Goal: Transaction & Acquisition: Purchase product/service

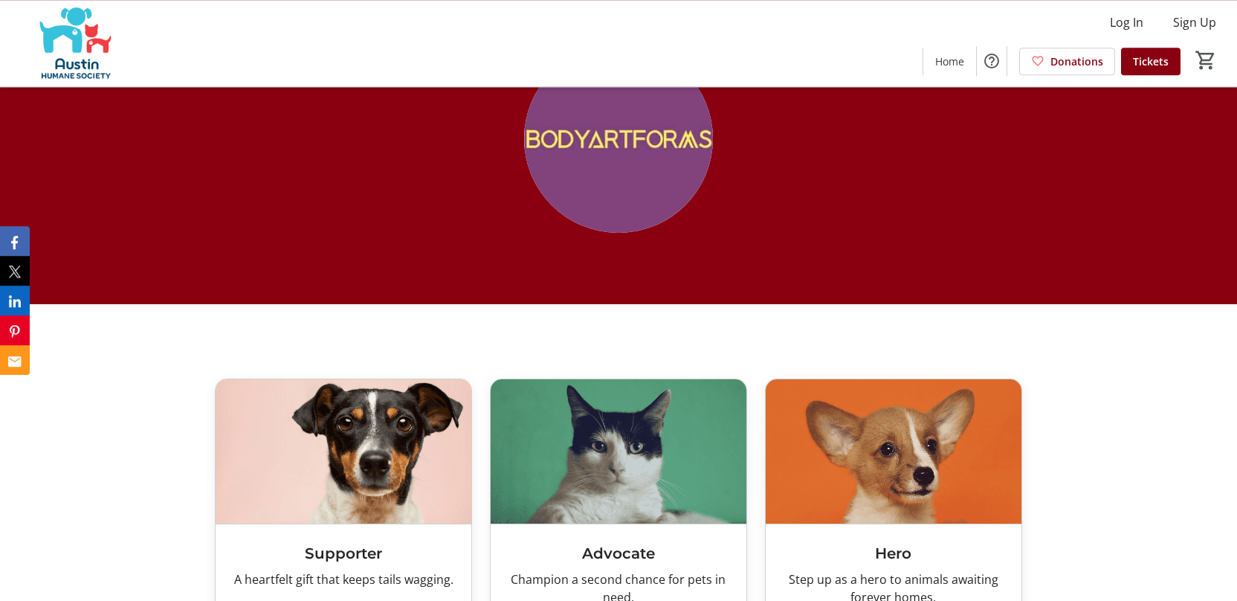
scroll to position [2366, 0]
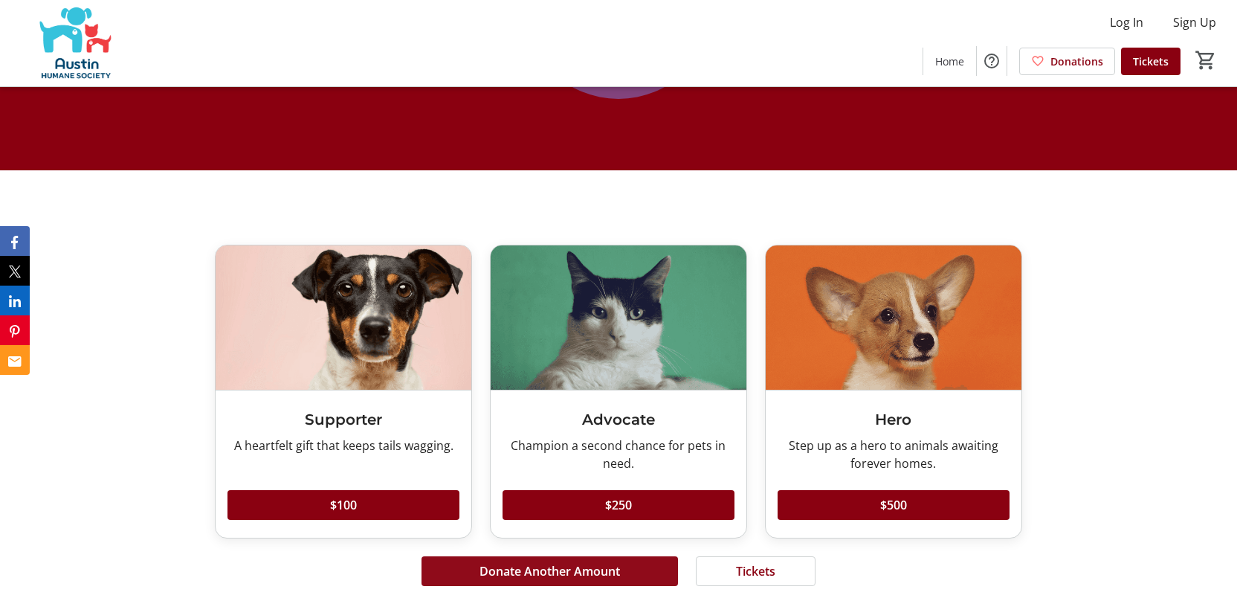
click at [572, 553] on span at bounding box center [550, 571] width 257 height 36
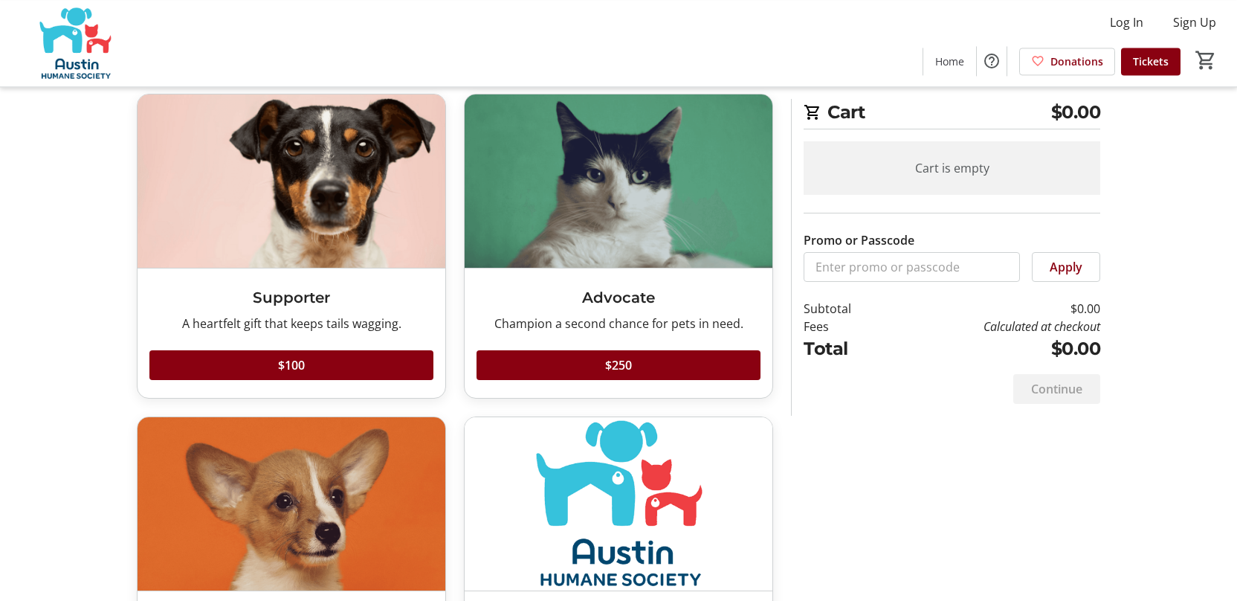
scroll to position [199, 0]
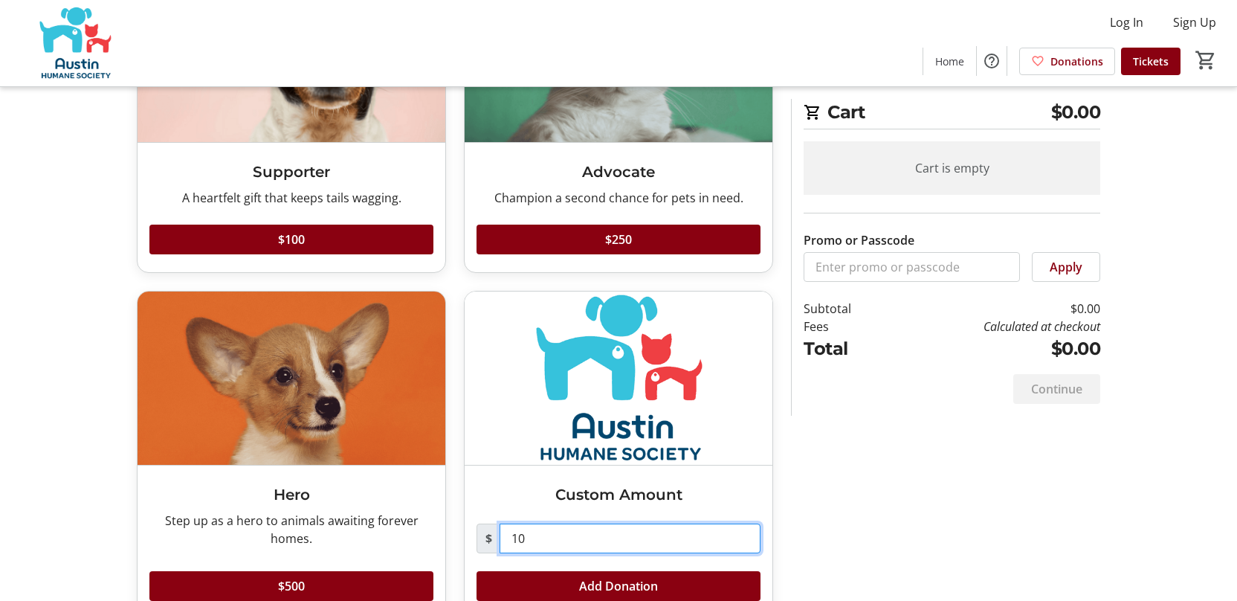
drag, startPoint x: 516, startPoint y: 510, endPoint x: 525, endPoint y: 515, distance: 10.0
click at [516, 523] on input "10" at bounding box center [630, 538] width 261 height 30
type input "1,314"
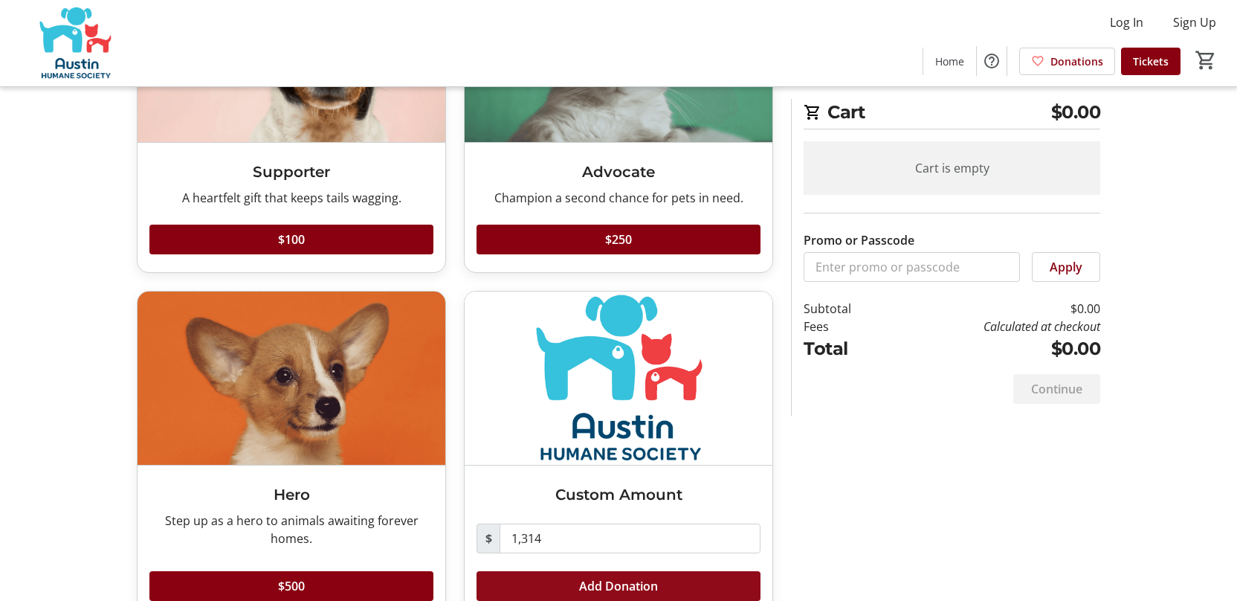
click at [625, 577] on span "Add Donation" at bounding box center [618, 586] width 79 height 18
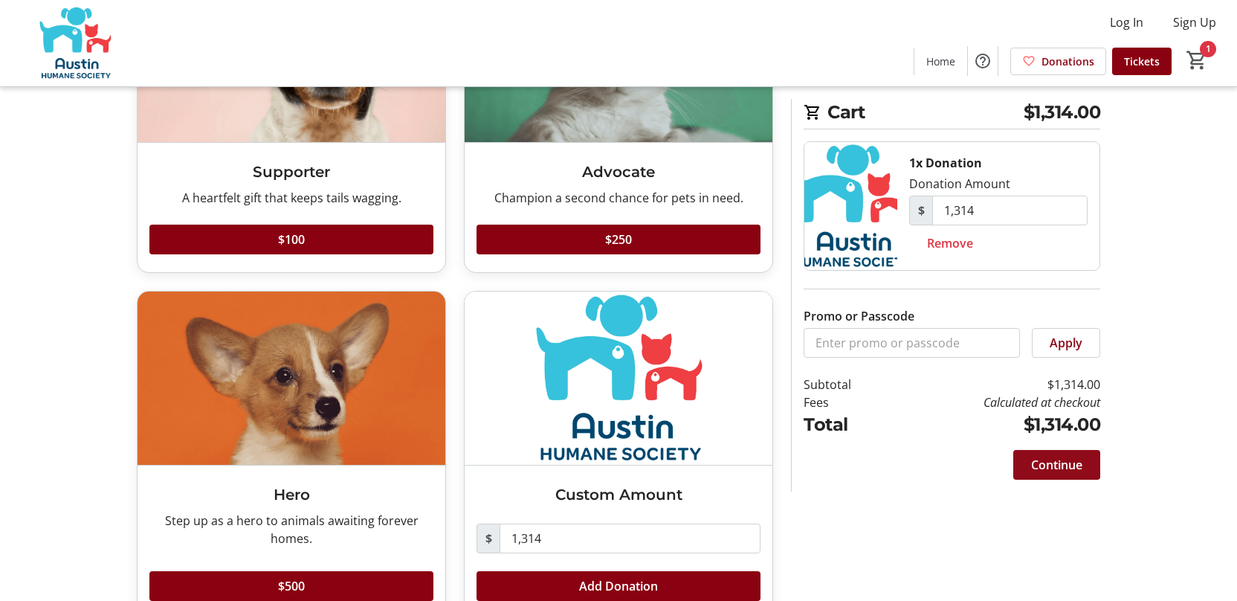
click at [1069, 456] on span "Continue" at bounding box center [1056, 465] width 51 height 18
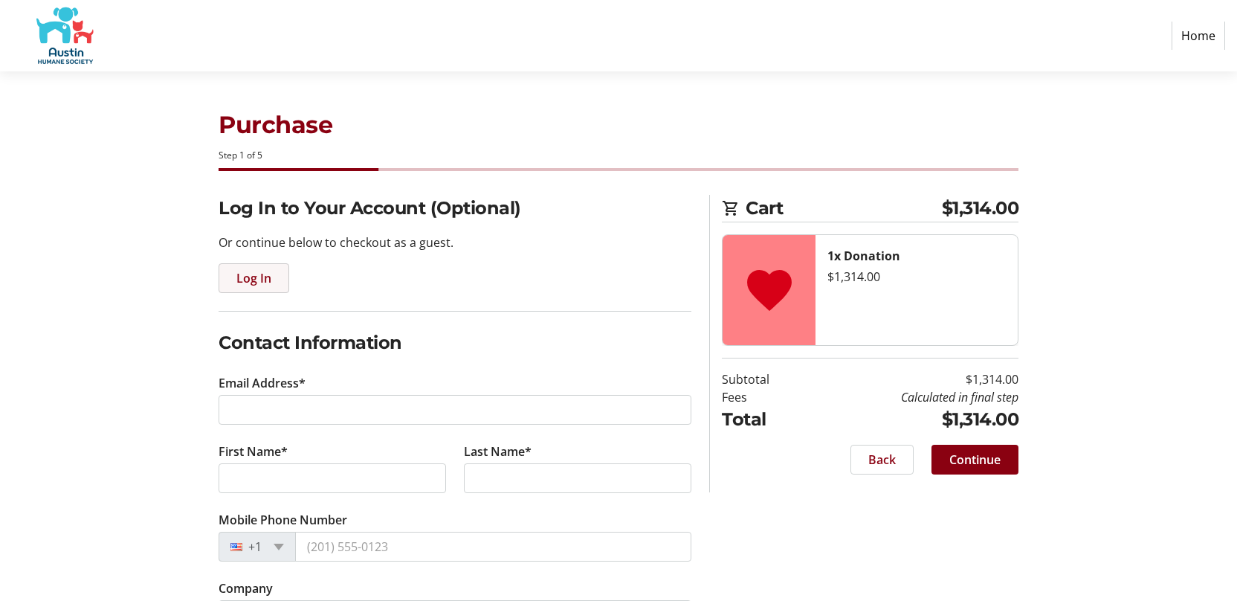
click at [254, 269] on span "Log In" at bounding box center [253, 278] width 35 height 18
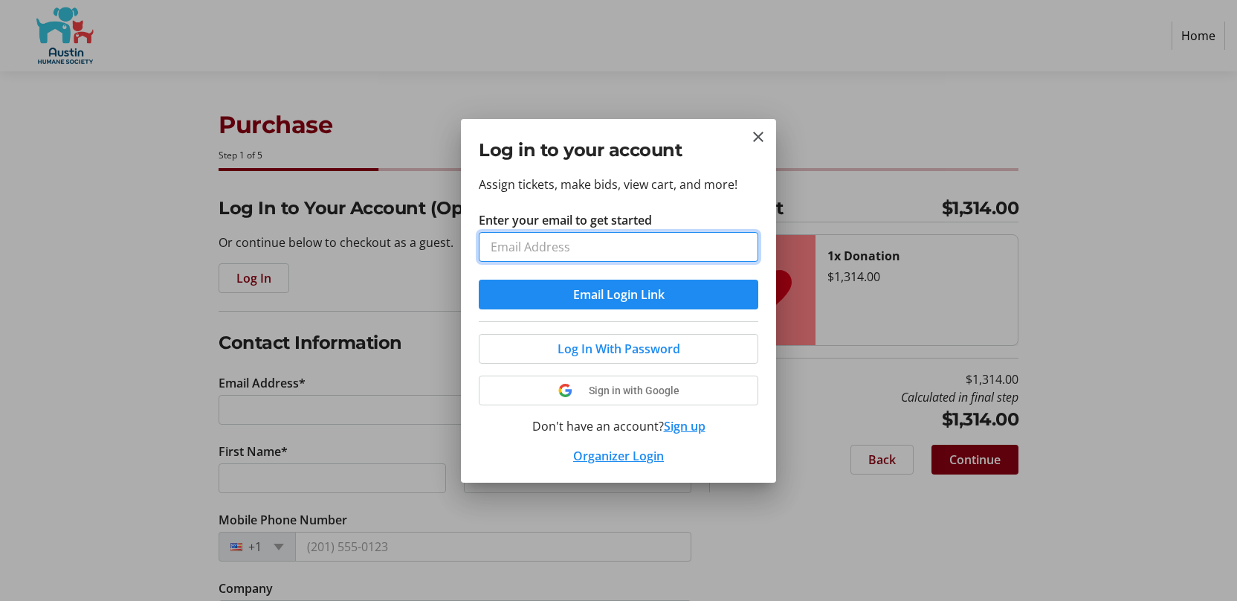
click at [607, 248] on input "Enter your email to get started" at bounding box center [619, 247] width 280 height 30
type input "[EMAIL_ADDRESS][DOMAIN_NAME]"
click at [479, 280] on button "Email Login Link" at bounding box center [619, 295] width 280 height 30
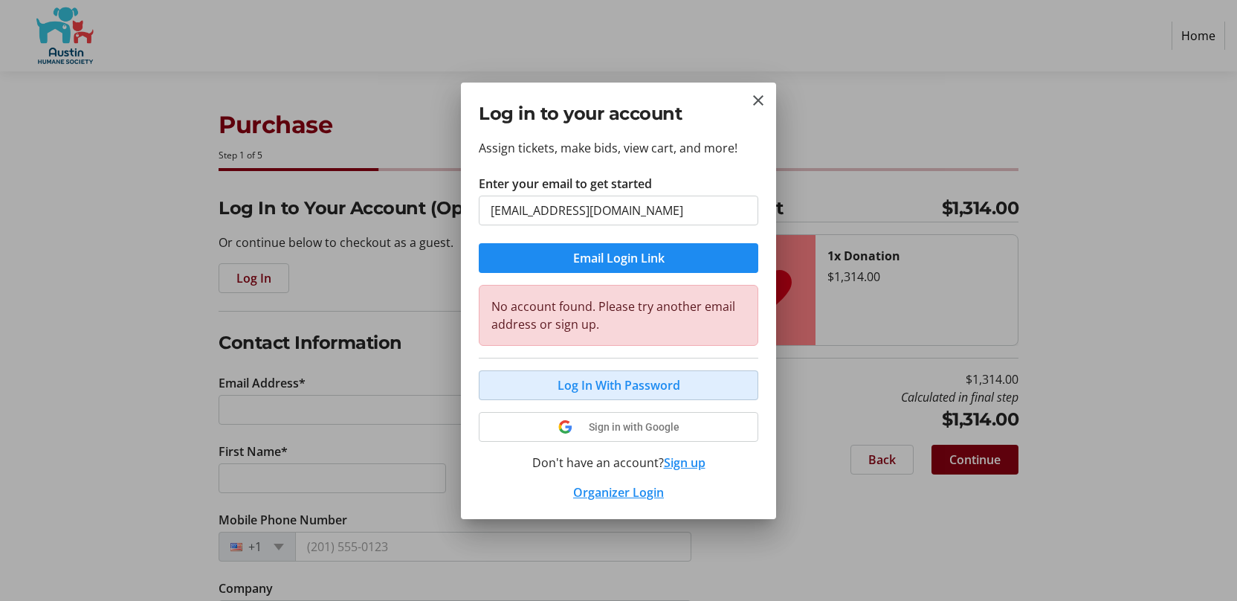
click at [617, 376] on span "Log In With Password" at bounding box center [619, 385] width 123 height 18
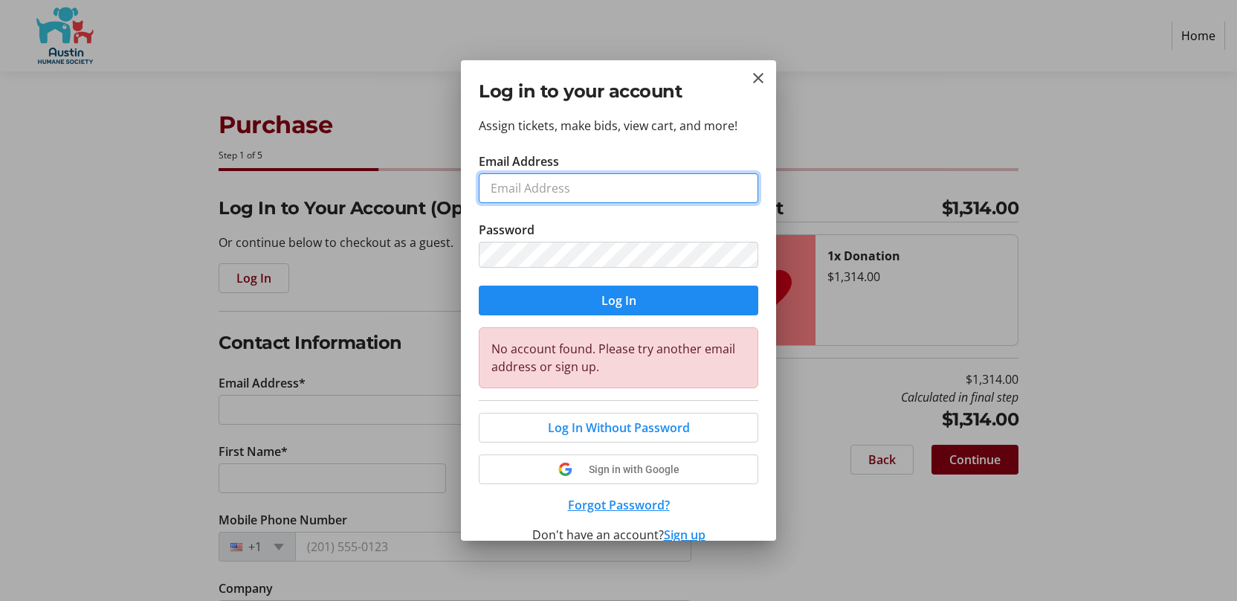
click at [573, 183] on input "Email Address" at bounding box center [619, 188] width 280 height 30
type input "[EMAIL_ADDRESS][DOMAIN_NAME]"
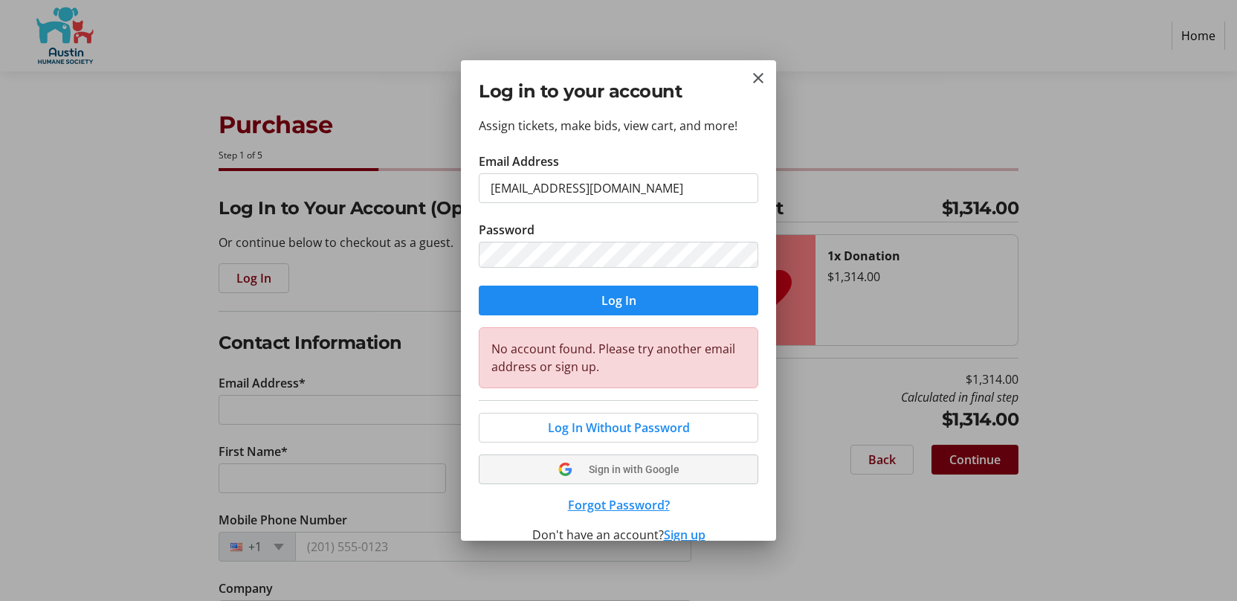
click at [608, 463] on span "Sign in with Google" at bounding box center [634, 469] width 91 height 12
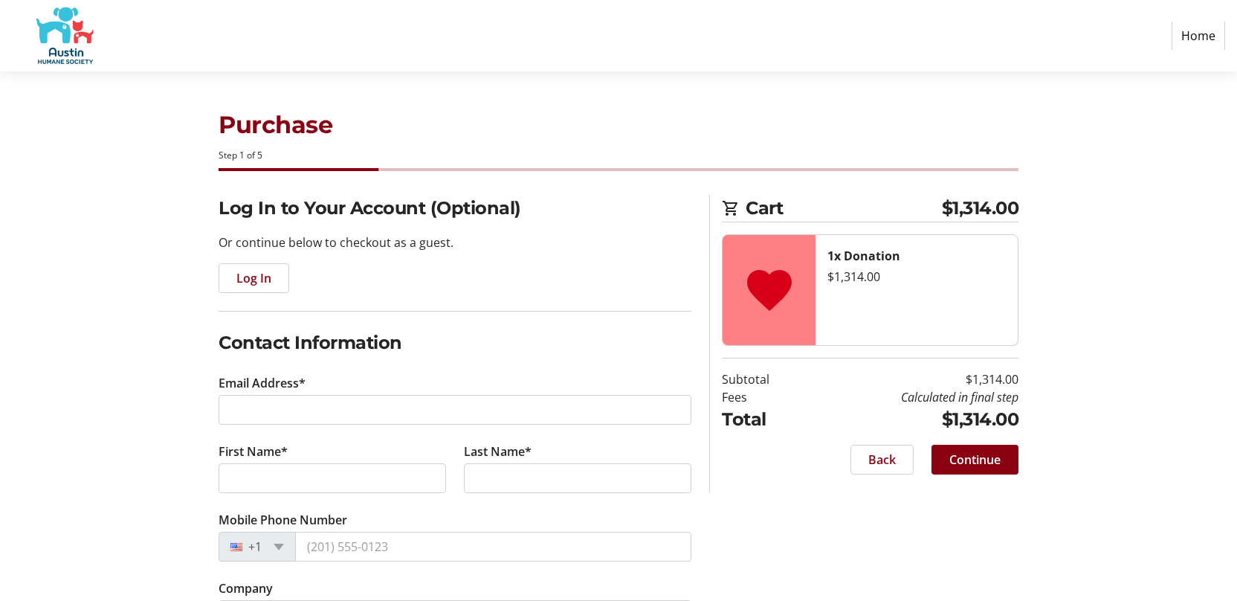
click at [629, 202] on div "Log In to Your Account (Optional) Or continue below to checkout as a guest. Log…" at bounding box center [455, 244] width 473 height 98
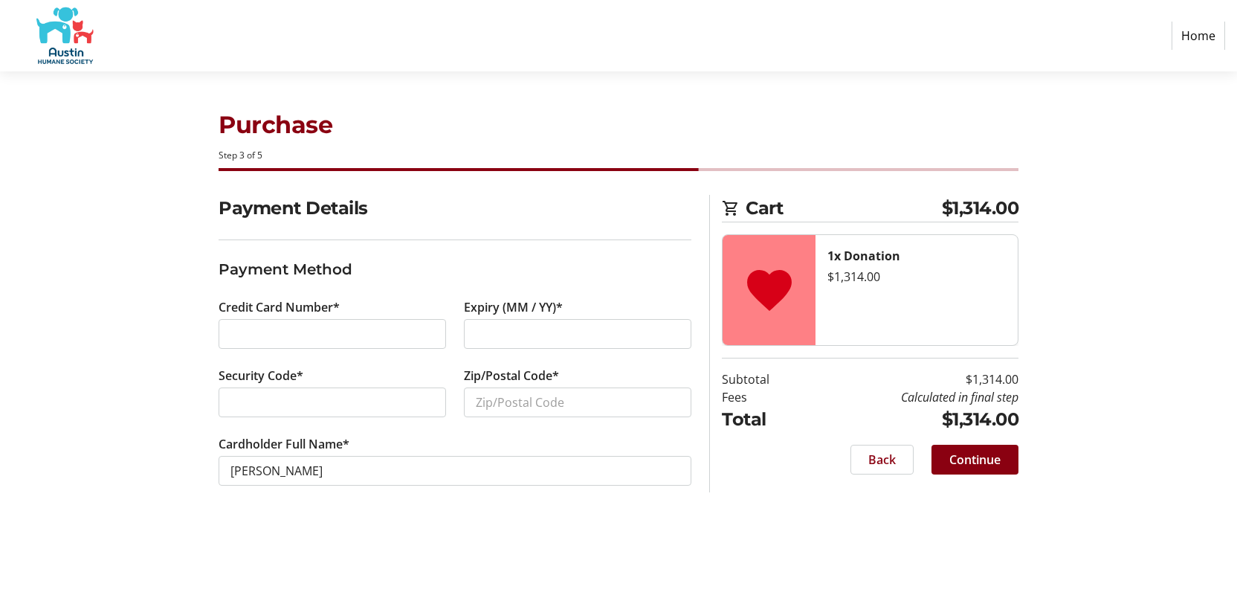
drag, startPoint x: 282, startPoint y: 284, endPoint x: 287, endPoint y: 291, distance: 8.5
click at [282, 298] on div "Credit Card Number*" at bounding box center [332, 332] width 245 height 68
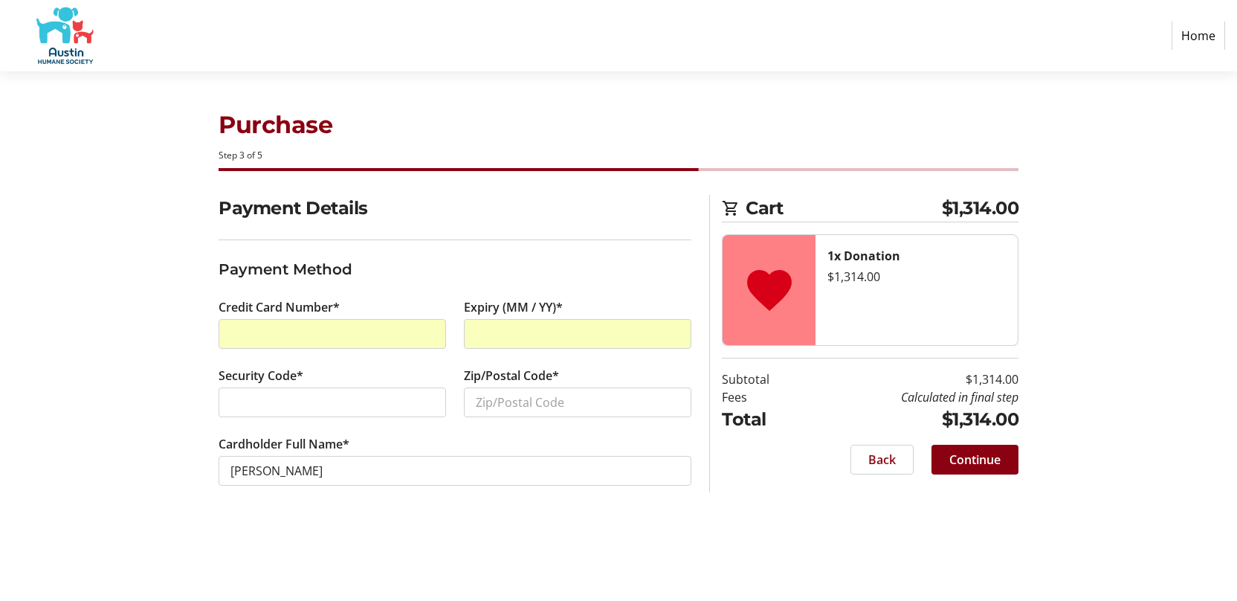
click at [345, 387] on div at bounding box center [333, 402] width 228 height 30
type input "78759"
click at [979, 442] on span at bounding box center [975, 460] width 87 height 36
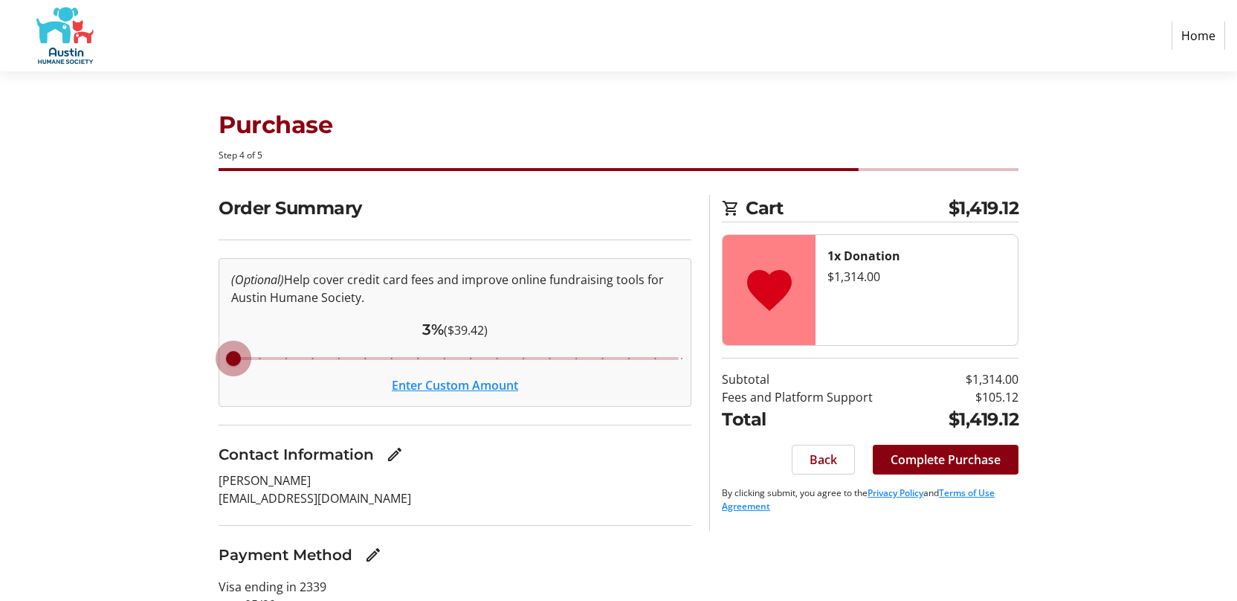
drag, startPoint x: 361, startPoint y: 321, endPoint x: 188, endPoint y: 296, distance: 174.4
type input "3"
click at [216, 342] on input "Cover fees percentage" at bounding box center [455, 358] width 479 height 33
drag, startPoint x: 228, startPoint y: 316, endPoint x: 192, endPoint y: 311, distance: 36.1
click at [216, 342] on input "Cover fees percentage" at bounding box center [455, 358] width 479 height 33
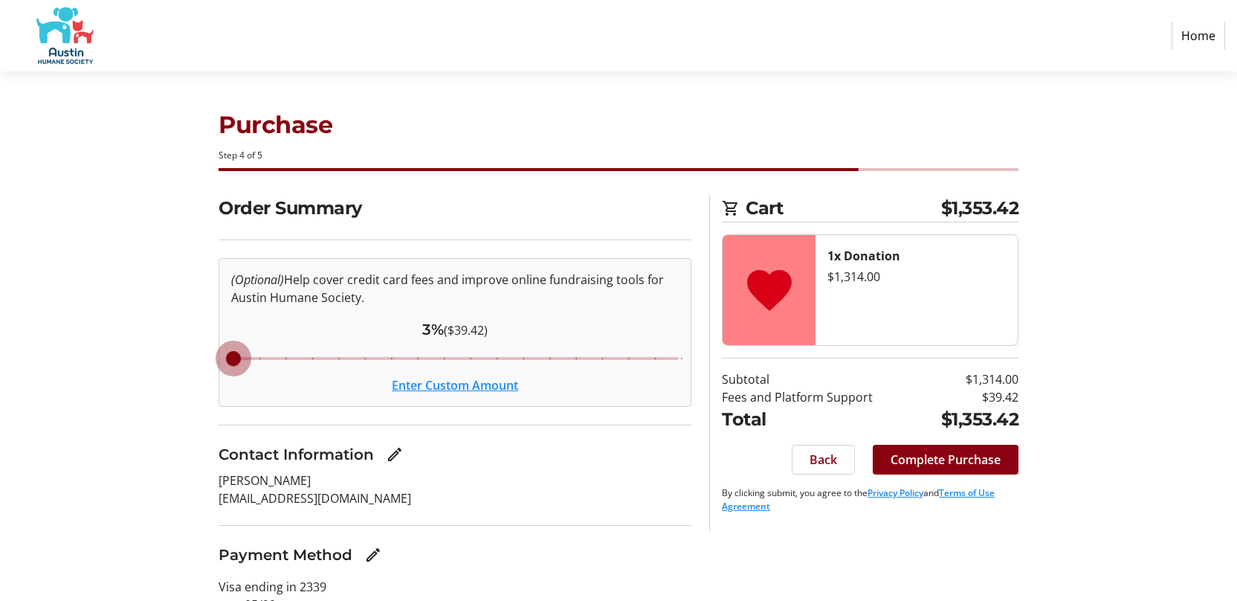
drag, startPoint x: 228, startPoint y: 324, endPoint x: 199, endPoint y: 322, distance: 29.8
click at [216, 342] on input "Cover fees percentage" at bounding box center [455, 358] width 479 height 33
click at [491, 376] on button "Enter Custom Amount" at bounding box center [455, 385] width 126 height 18
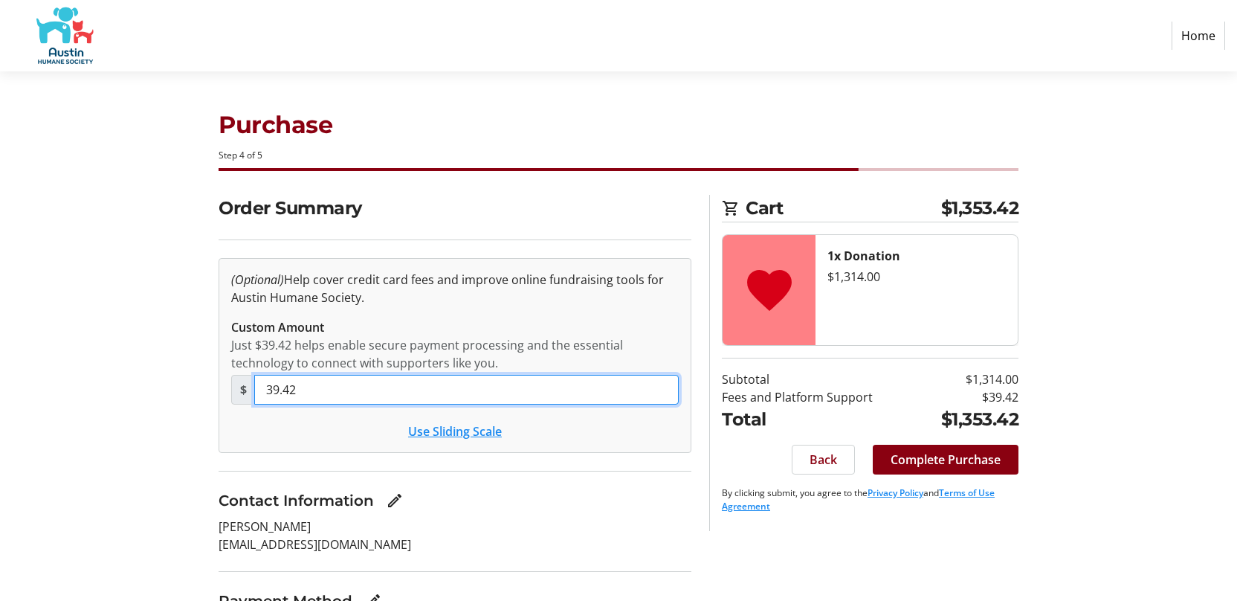
drag, startPoint x: 312, startPoint y: 352, endPoint x: 305, endPoint y: 375, distance: 23.3
click at [304, 382] on input "39.42" at bounding box center [466, 390] width 425 height 30
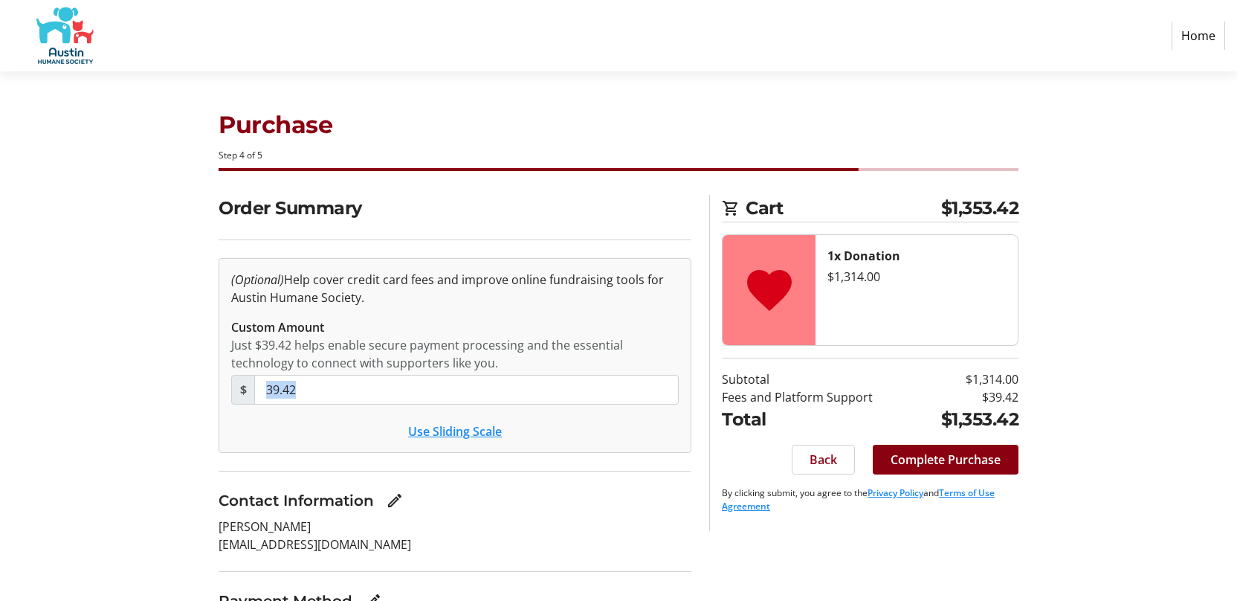
click at [305, 375] on tr-checkout-tip-editor-ui "(Optional) Help cover credit card fees and improve online fundraising tools for…" at bounding box center [455, 355] width 473 height 195
drag, startPoint x: 305, startPoint y: 375, endPoint x: 269, endPoint y: 360, distance: 38.7
click at [228, 347] on tr-checkout-tip-editor-ui "(Optional) Help cover credit card fees and improve online fundraising tools for…" at bounding box center [455, 355] width 473 height 195
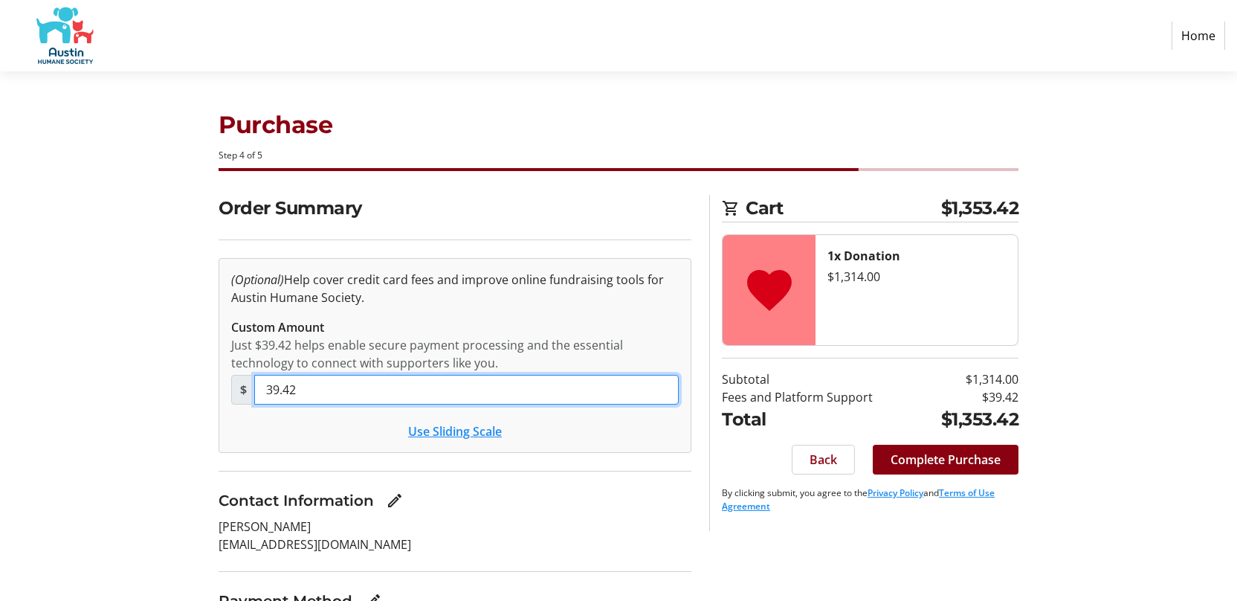
click at [289, 375] on input "39.42" at bounding box center [466, 390] width 425 height 30
drag, startPoint x: 291, startPoint y: 350, endPoint x: 239, endPoint y: 346, distance: 52.2
click at [254, 375] on input "39.42" at bounding box center [466, 390] width 425 height 30
type input "0"
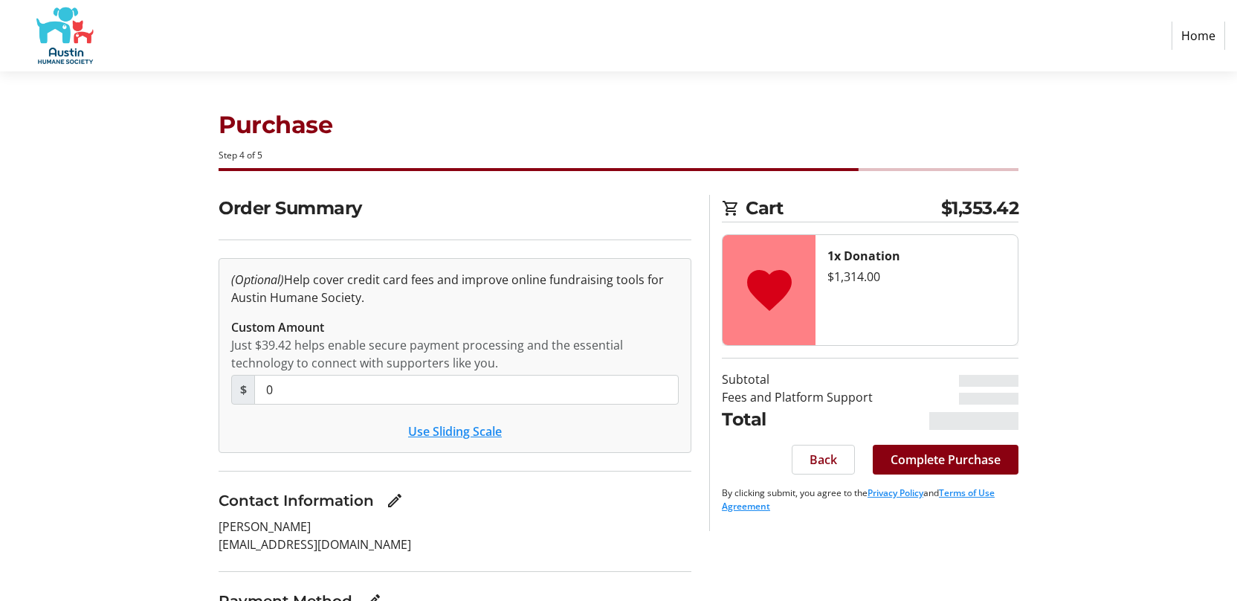
click at [520, 489] on section "Contact Information [PERSON_NAME] [EMAIL_ADDRESS][DOMAIN_NAME]" at bounding box center [455, 521] width 473 height 64
